Goal: Transaction & Acquisition: Purchase product/service

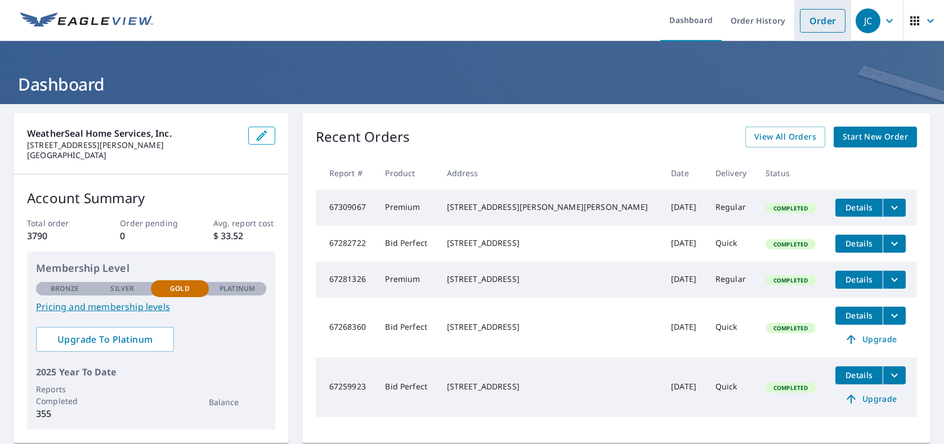
click at [824, 25] on link "Order" at bounding box center [823, 21] width 46 height 24
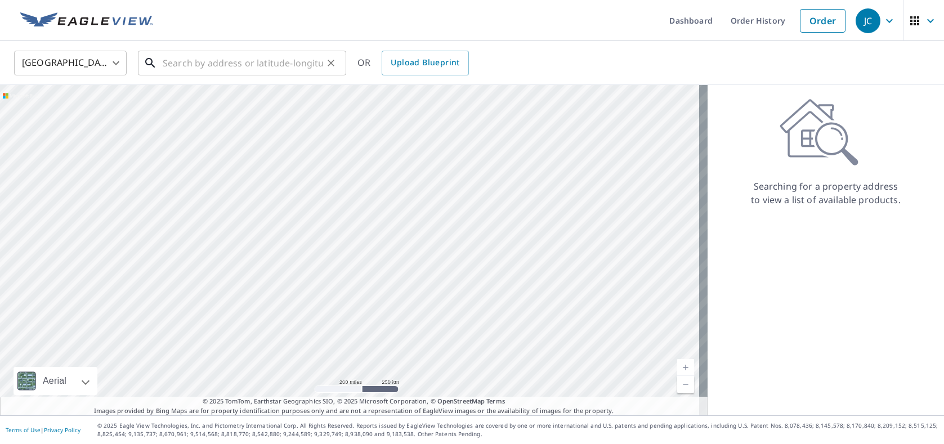
click at [253, 66] on input "text" at bounding box center [243, 63] width 160 height 32
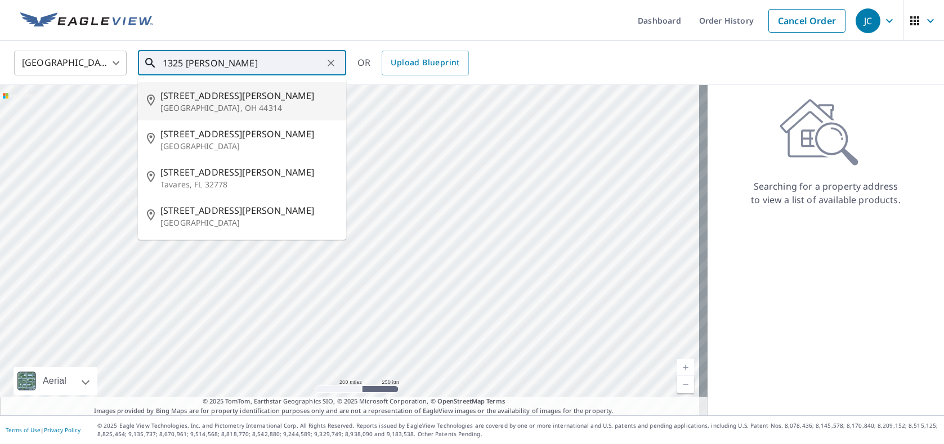
click at [213, 108] on p "[GEOGRAPHIC_DATA], OH 44314" at bounding box center [248, 107] width 177 height 11
type input "[STREET_ADDRESS][PERSON_NAME]"
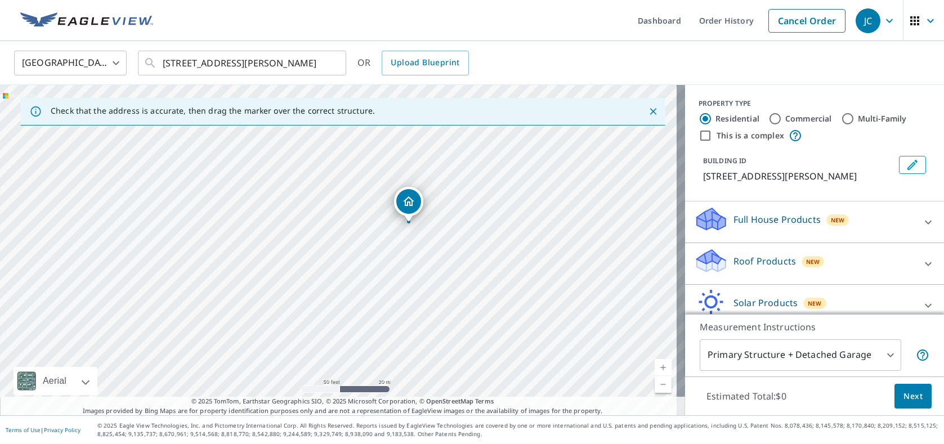
drag, startPoint x: 456, startPoint y: 212, endPoint x: 410, endPoint y: 290, distance: 91.3
click at [410, 290] on div "[STREET_ADDRESS][PERSON_NAME]" at bounding box center [342, 250] width 685 height 330
drag, startPoint x: 437, startPoint y: 232, endPoint x: 414, endPoint y: 282, distance: 55.1
click at [414, 282] on div "[STREET_ADDRESS][PERSON_NAME]" at bounding box center [342, 250] width 685 height 330
click at [778, 259] on p "Roof Products" at bounding box center [764, 261] width 62 height 14
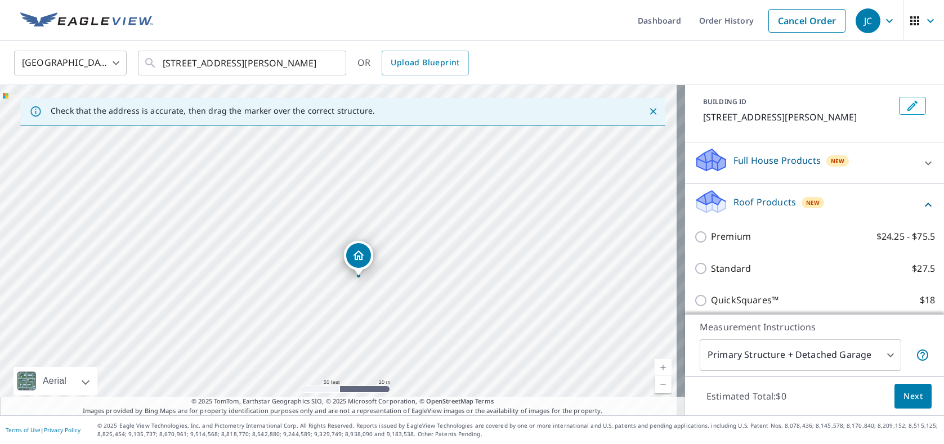
scroll to position [113, 0]
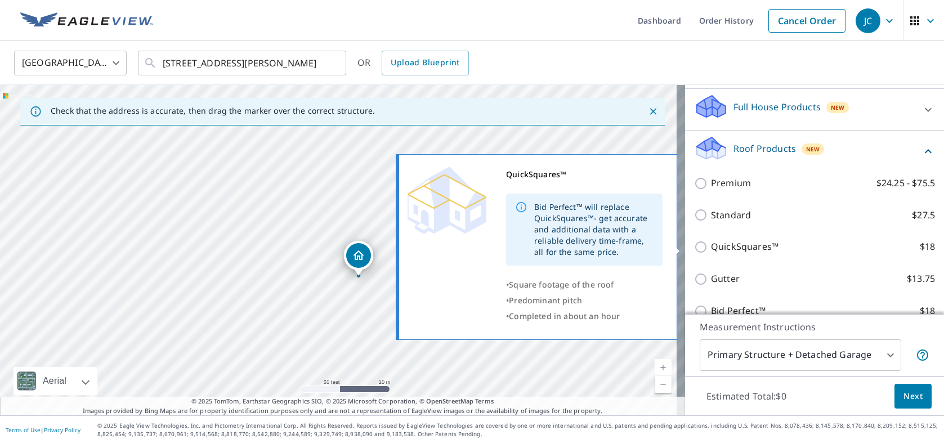
click at [743, 250] on p "QuickSquares™" at bounding box center [745, 247] width 68 height 14
click at [711, 250] on input "QuickSquares™ $18" at bounding box center [702, 247] width 17 height 14
checkbox input "true"
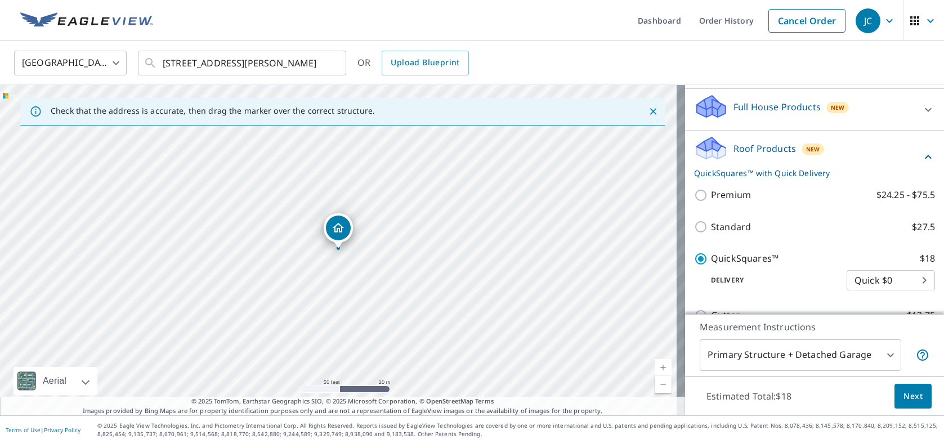
click at [894, 391] on button "Next" at bounding box center [912, 396] width 37 height 25
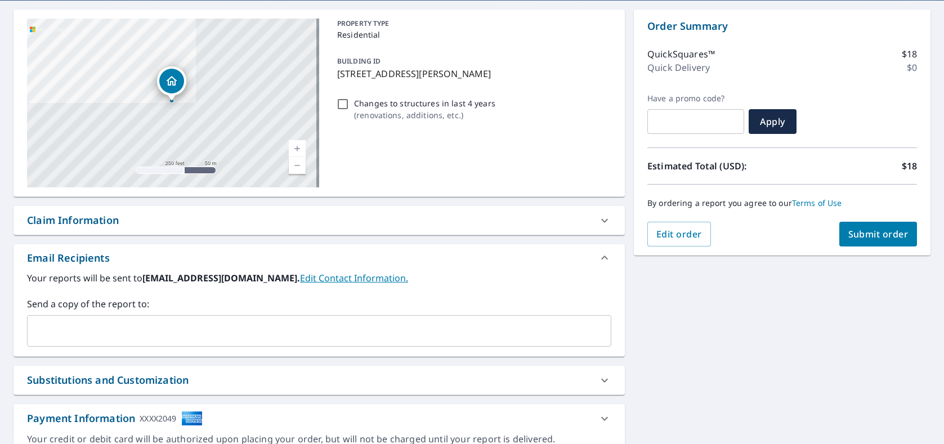
scroll to position [165, 0]
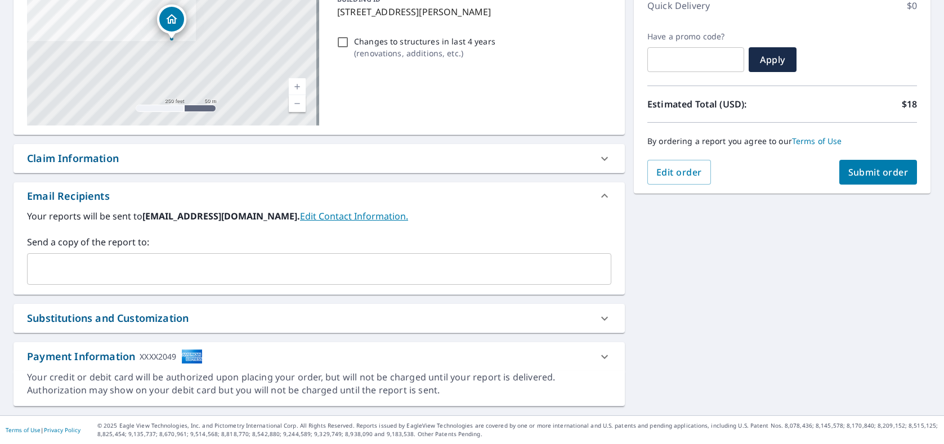
click at [201, 275] on input "text" at bounding box center [310, 268] width 557 height 21
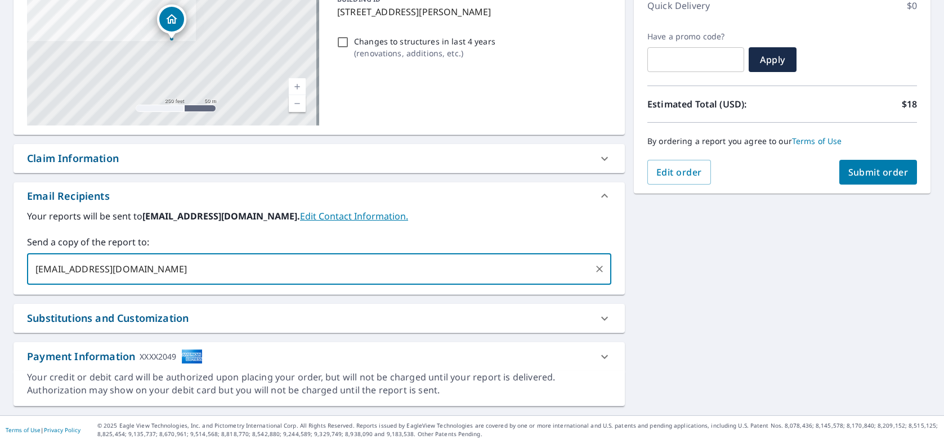
type input "[EMAIL_ADDRESS][DOMAIN_NAME]"
click at [861, 162] on button "Submit order" at bounding box center [878, 172] width 78 height 25
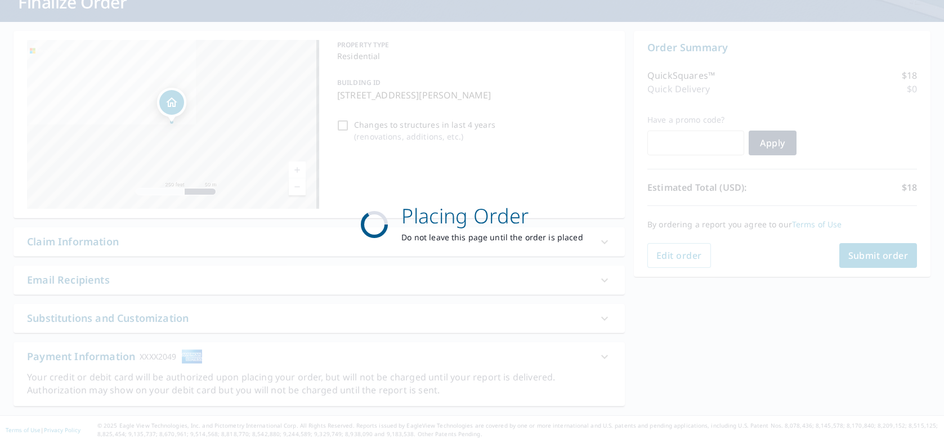
scroll to position [82, 0]
